Goal: Information Seeking & Learning: Learn about a topic

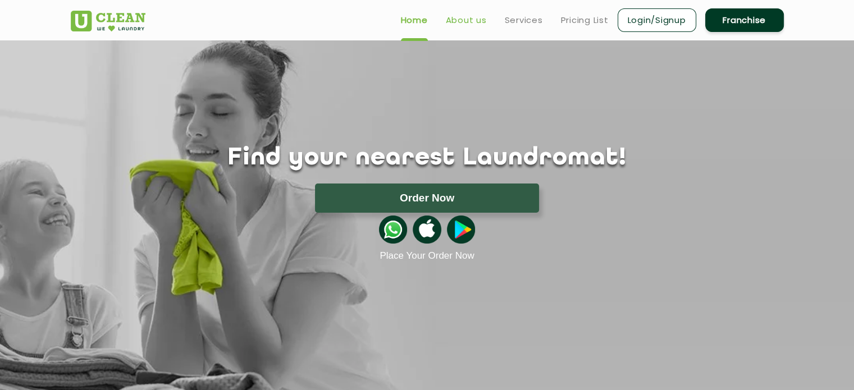
click at [471, 21] on link "About us" at bounding box center [466, 19] width 41 height 13
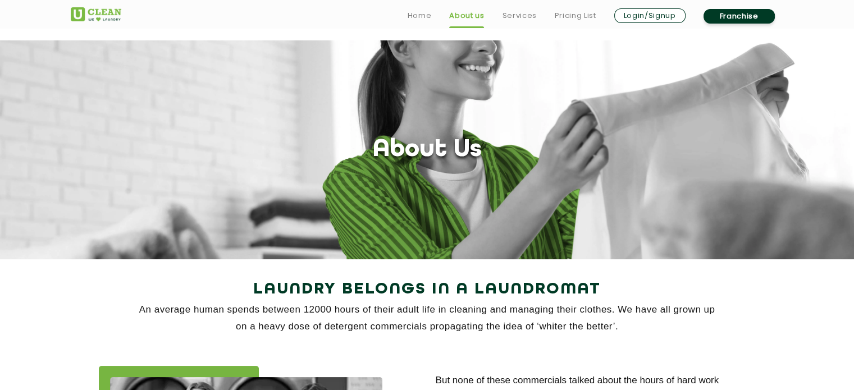
scroll to position [126, 0]
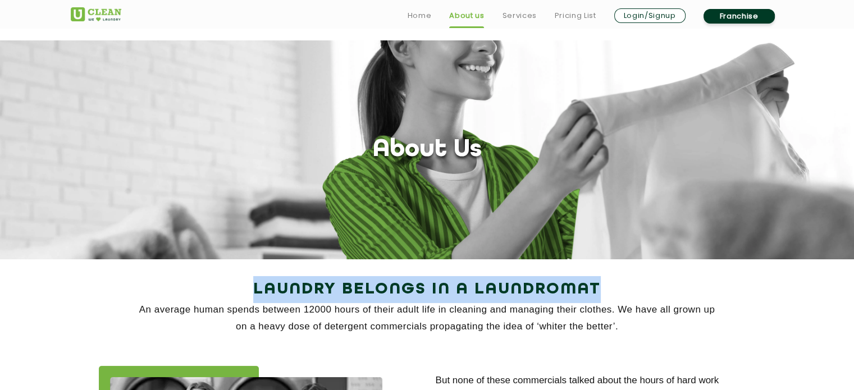
drag, startPoint x: 249, startPoint y: 161, endPoint x: 623, endPoint y: 167, distance: 374.9
click at [623, 276] on h2 "Laundry Belongs in a Laundromat" at bounding box center [427, 289] width 713 height 27
copy h2 "Laundry Belongs in a Laundromat"
drag, startPoint x: 140, startPoint y: 180, endPoint x: 627, endPoint y: 200, distance: 488.1
click at [627, 301] on p "An average human spends between 12000 hours of their adult life in cleaning and…" at bounding box center [427, 318] width 713 height 34
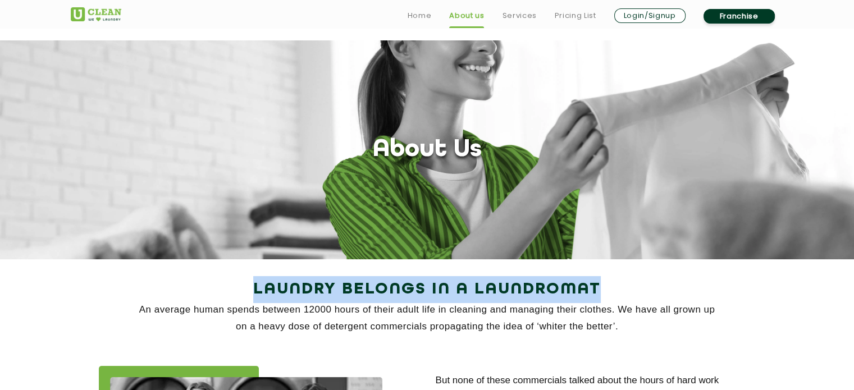
copy p "An average human spends between 12000 hours of their adult life in cleaning and…"
click at [639, 276] on div "Laundry Belongs in a Laundromat An average human spends between 12000 hours of …" at bounding box center [427, 312] width 730 height 73
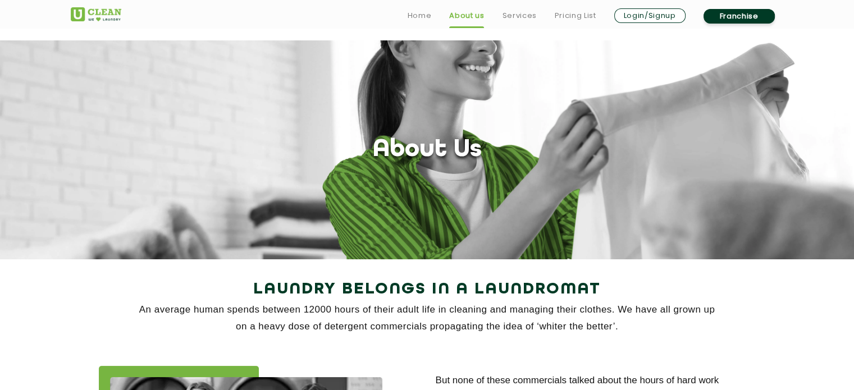
scroll to position [290, 0]
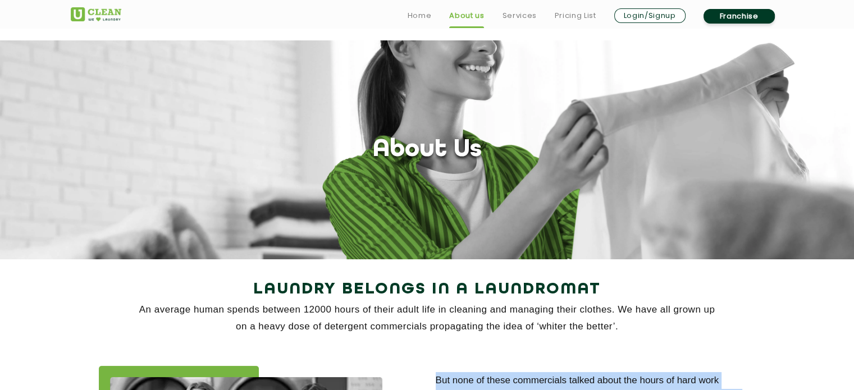
drag, startPoint x: 435, startPoint y: 88, endPoint x: 481, endPoint y: 157, distance: 82.8
copy p "But none of these commercials talked about the hours of hard work required to g…"
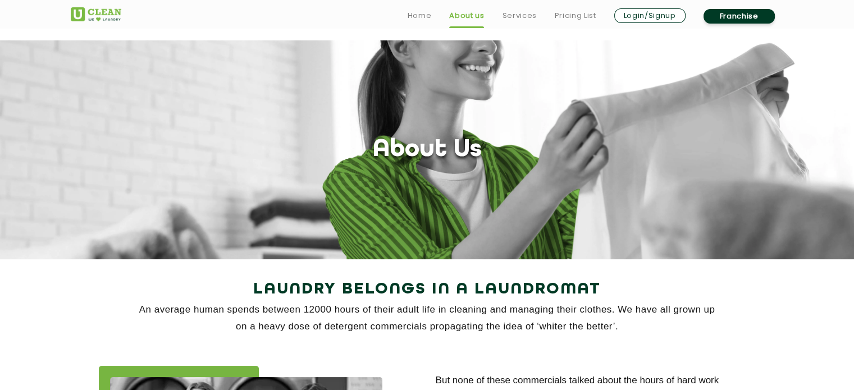
drag, startPoint x: 437, startPoint y: 180, endPoint x: 589, endPoint y: 204, distance: 154.0
copy p "At [GEOGRAPHIC_DATA], we bring the best-in-class Laundry, [MEDICAL_DATA] and Ho…"
drag, startPoint x: 435, startPoint y: 226, endPoint x: 562, endPoint y: 290, distance: 141.5
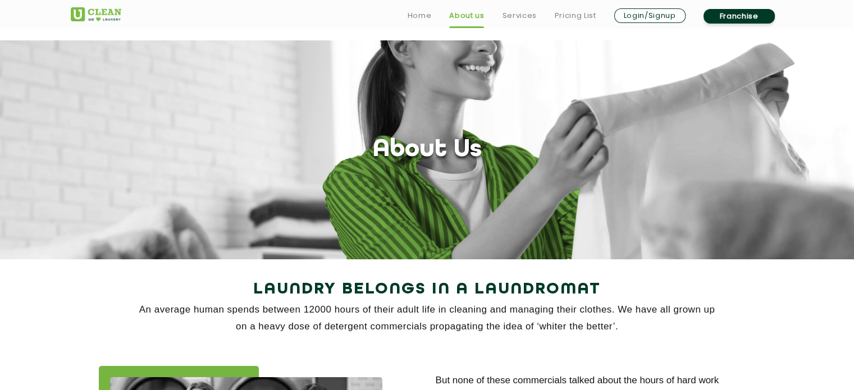
copy p "UClean operates a network of over 700+ mini laundromats across 200+ cities, mak…"
